Goal: Information Seeking & Learning: Learn about a topic

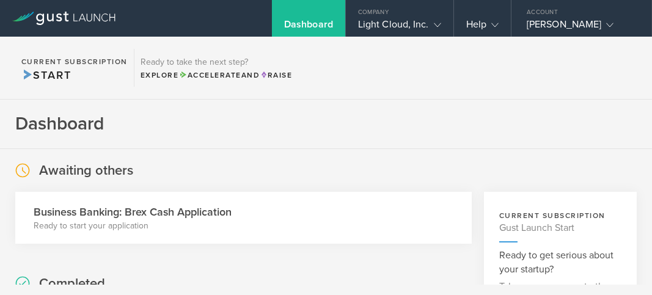
click at [383, 131] on section "Dashboard" at bounding box center [326, 125] width 652 height 50
click at [265, 118] on section "Dashboard" at bounding box center [326, 125] width 652 height 50
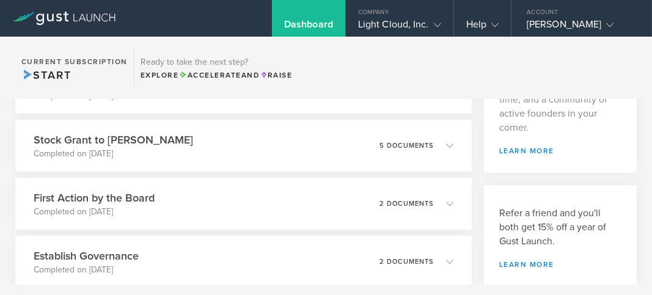
scroll to position [244, 0]
click at [612, 60] on section "Current Subscription Start Ready to take the next step? Explore Accelerate and …" at bounding box center [326, 68] width 652 height 63
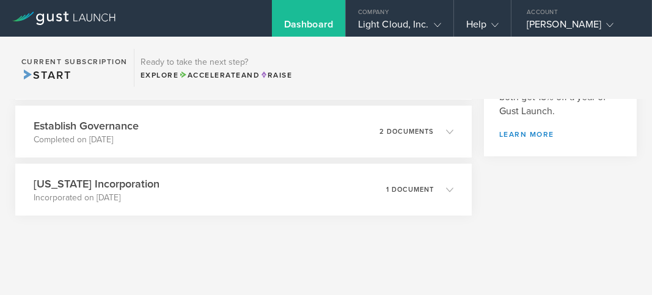
scroll to position [393, 0]
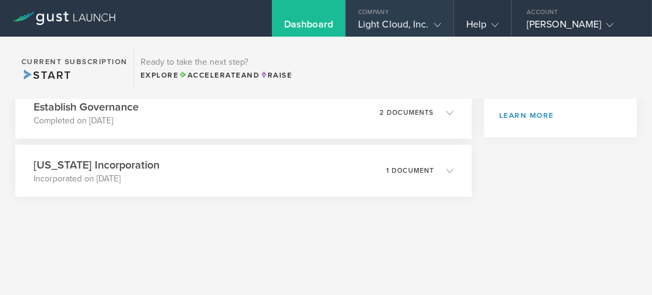
click at [438, 23] on icon at bounding box center [437, 24] width 7 height 7
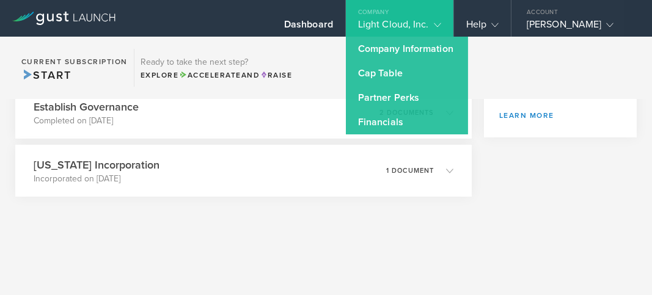
click at [320, 57] on section "Current Subscription Start Ready to take the next step? Explore Accelerate and …" at bounding box center [326, 68] width 652 height 63
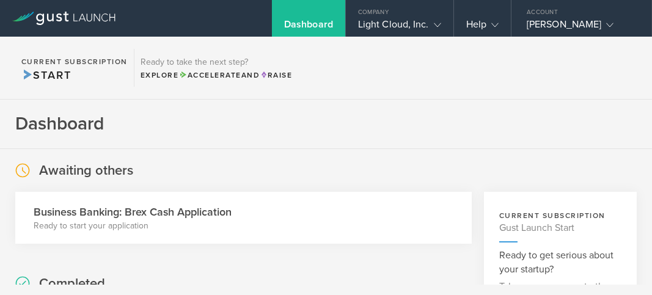
scroll to position [0, 0]
click at [86, 10] on link at bounding box center [63, 10] width 103 height 12
click at [410, 168] on div "Awaiting others Business Banking: Brex Cash Application Ready to start your app…" at bounding box center [243, 202] width 457 height 83
